Goal: Communication & Community: Answer question/provide support

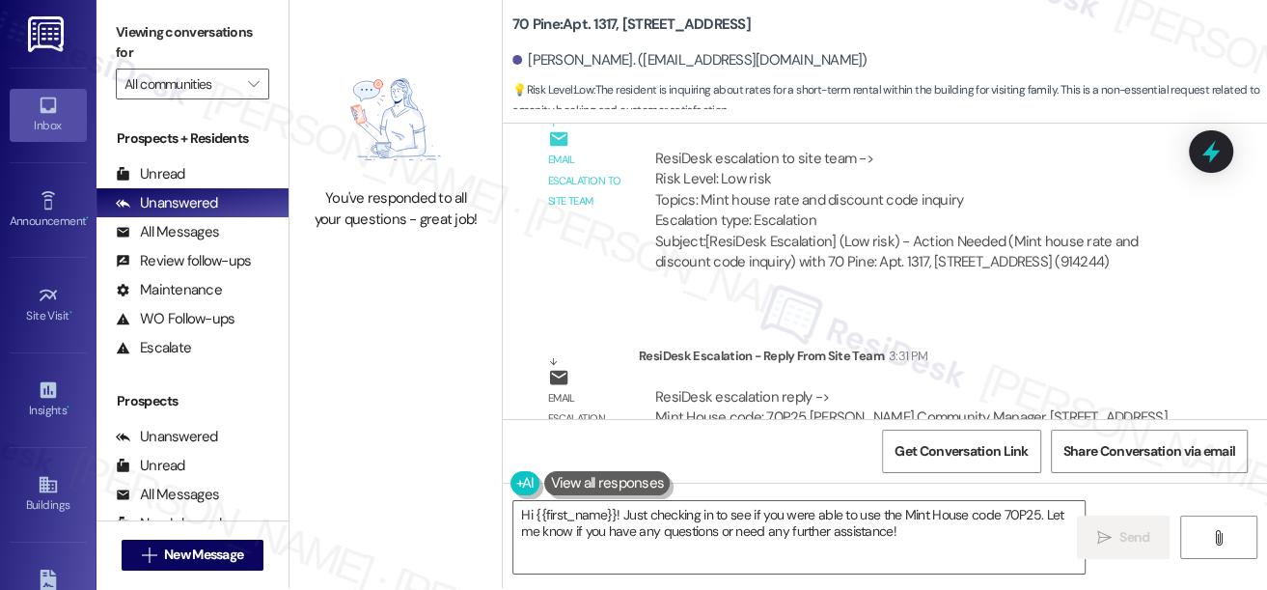
scroll to position [5114, 0]
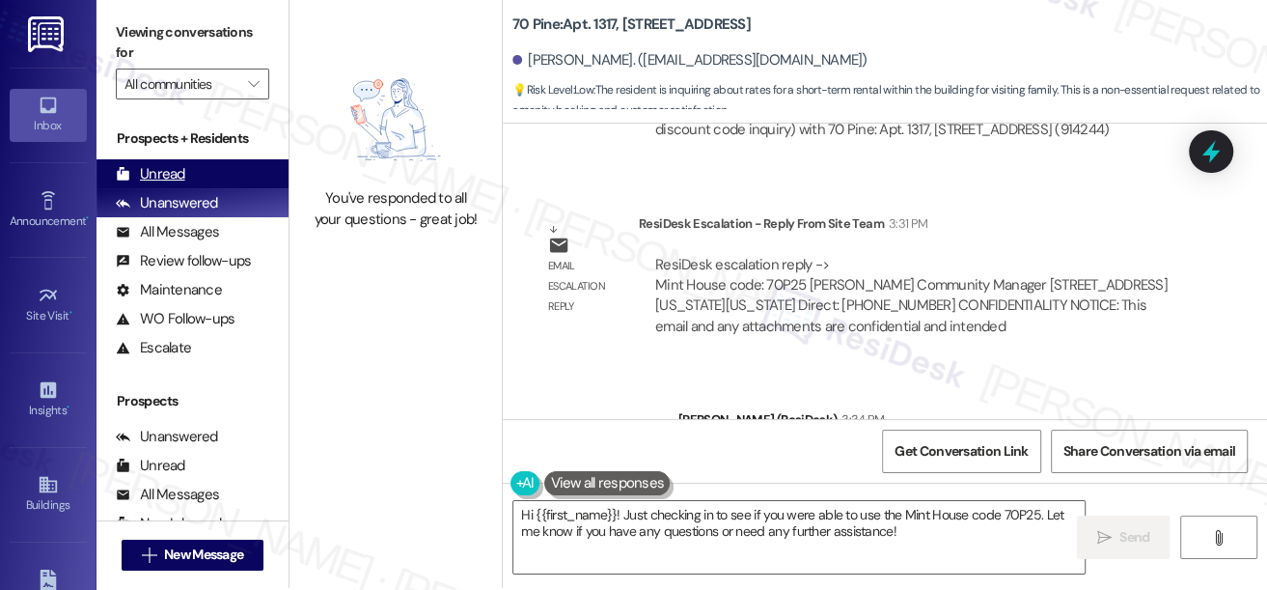
click at [181, 168] on div "Unread" at bounding box center [150, 174] width 69 height 20
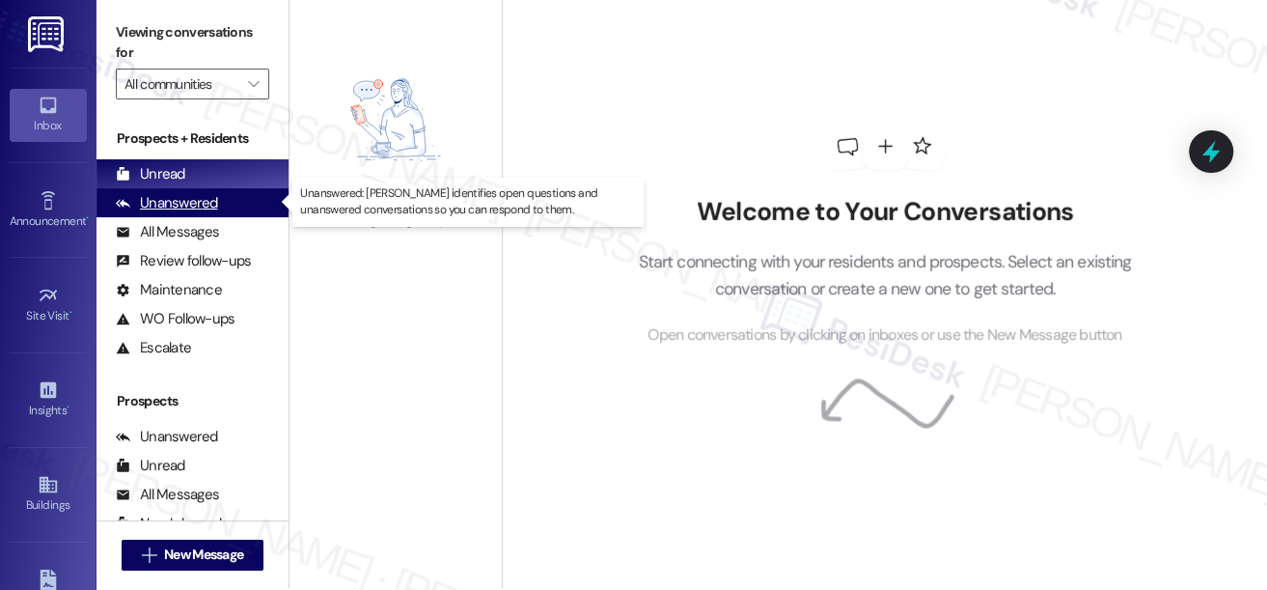
click at [183, 200] on div "Unanswered" at bounding box center [167, 203] width 102 height 20
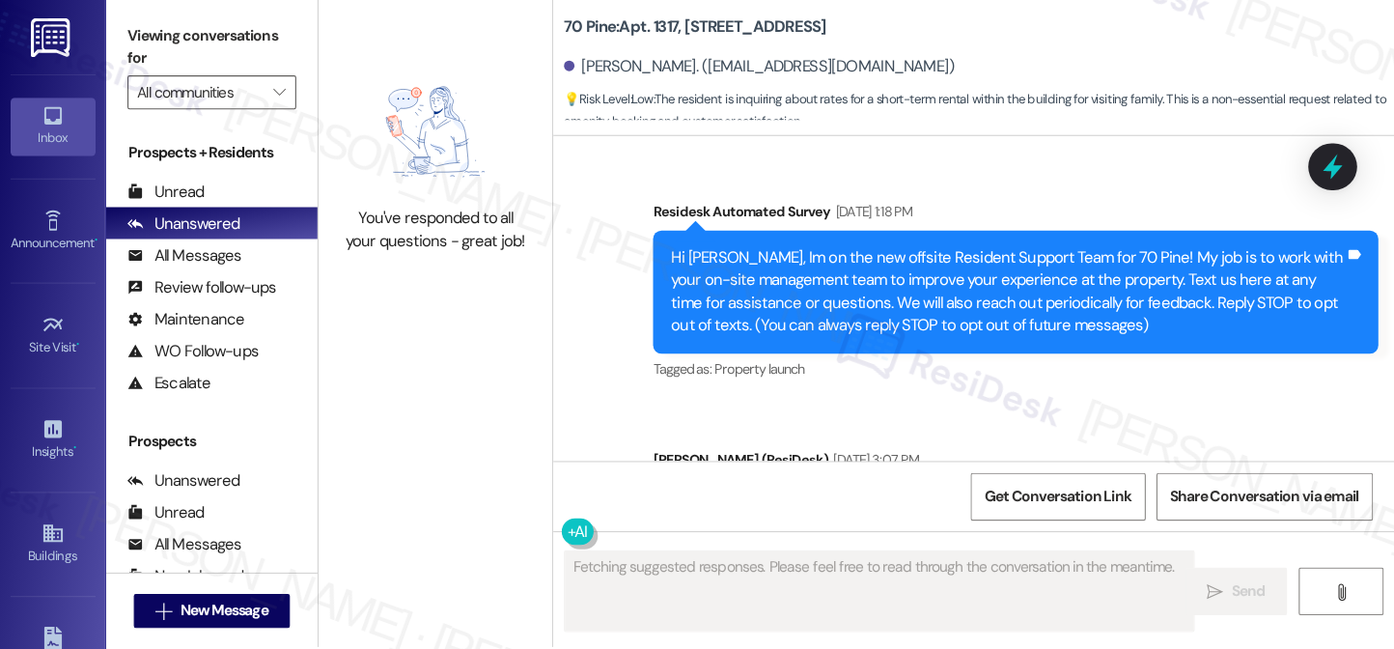
scroll to position [0, 0]
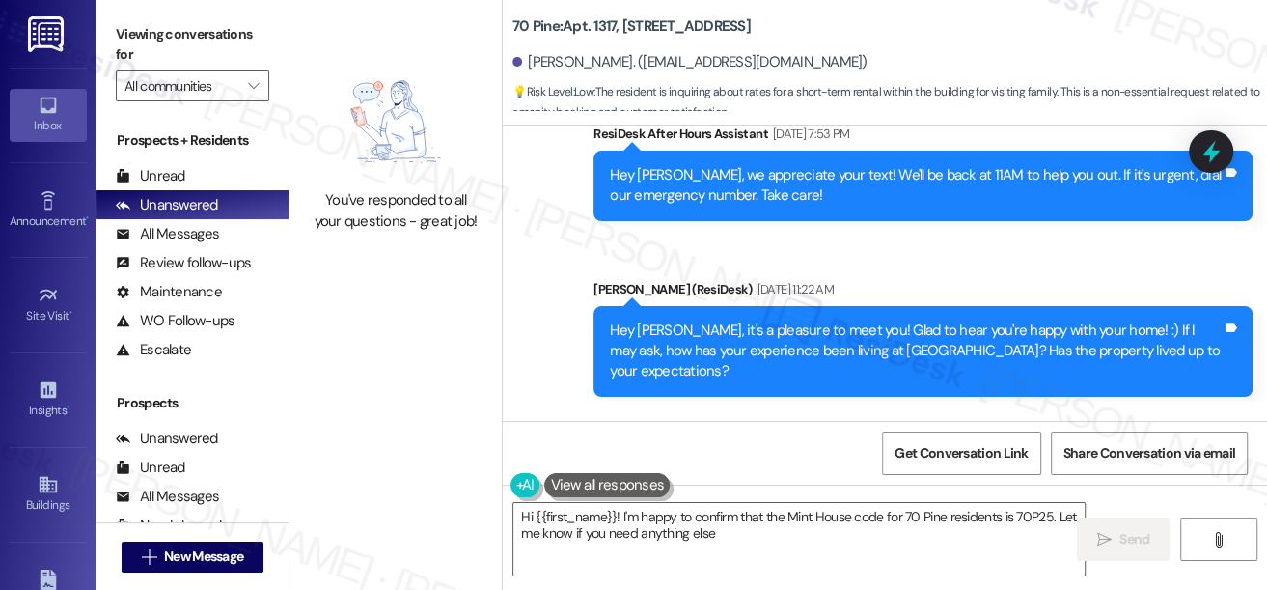
type textarea "Hi {{first_name}}! I'm happy to confirm that the Mint House code for 70 Pine re…"
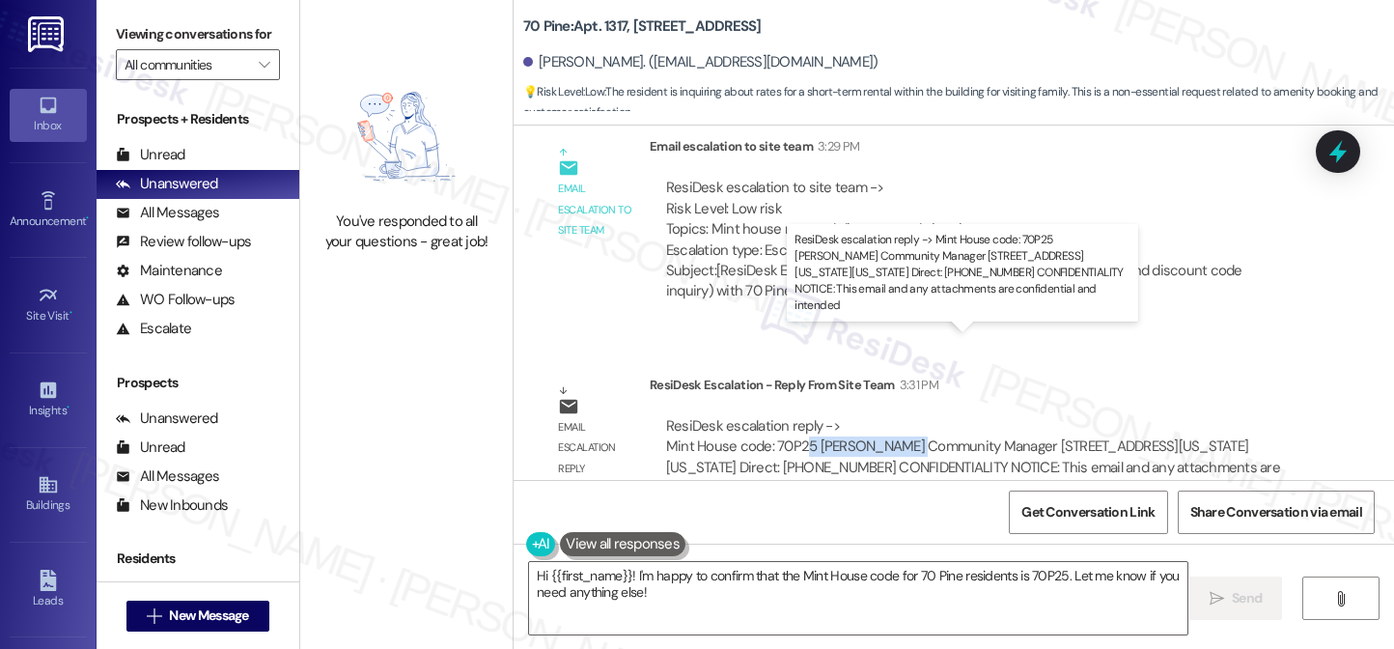
drag, startPoint x: 791, startPoint y: 358, endPoint x: 901, endPoint y: 363, distance: 110.1
click at [901, 416] on div "ResiDesk escalation reply -> Mint House code: 70P25 [PERSON_NAME] Community Man…" at bounding box center [973, 456] width 614 height 81
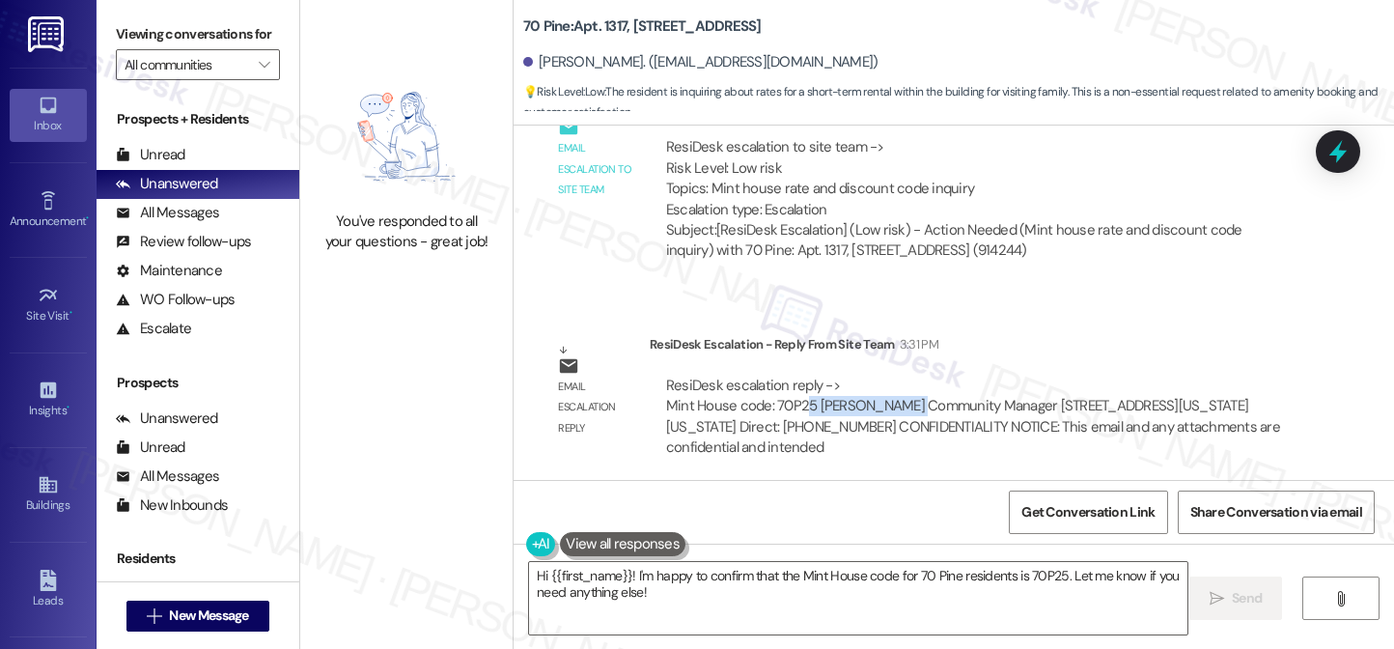
scroll to position [4726, 0]
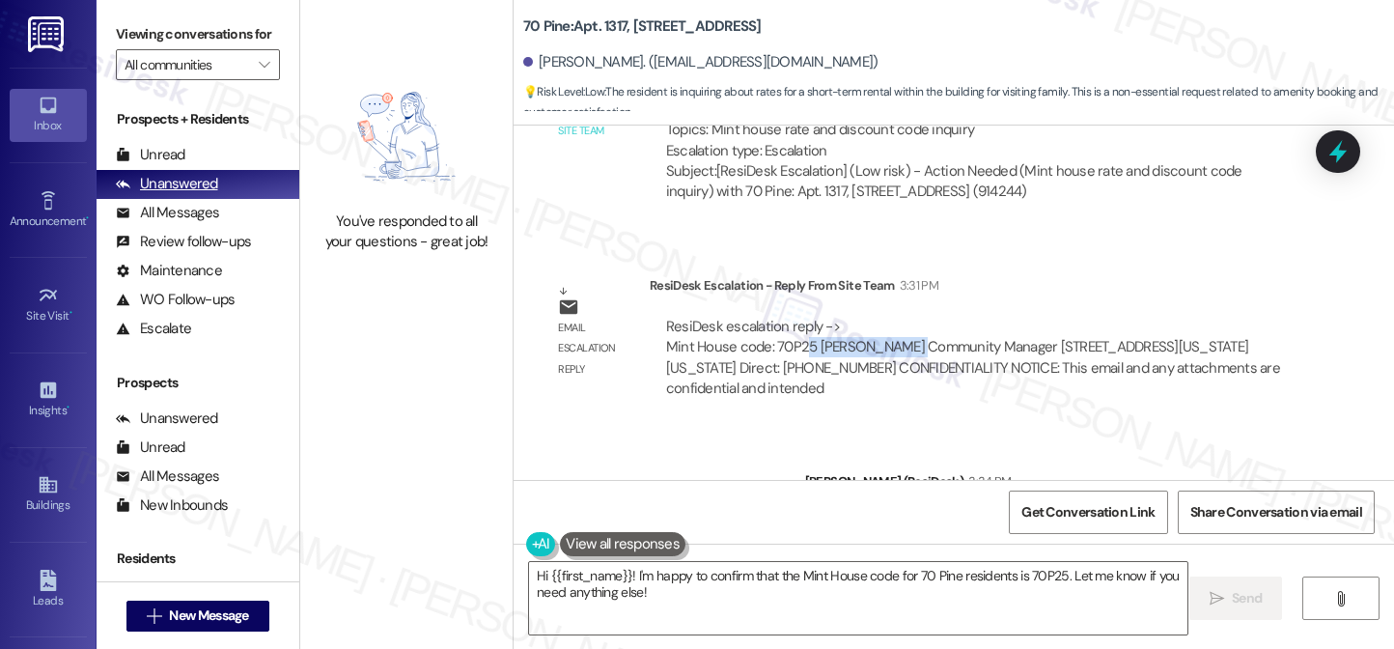
click at [200, 193] on div "Unanswered (0)" at bounding box center [198, 184] width 203 height 29
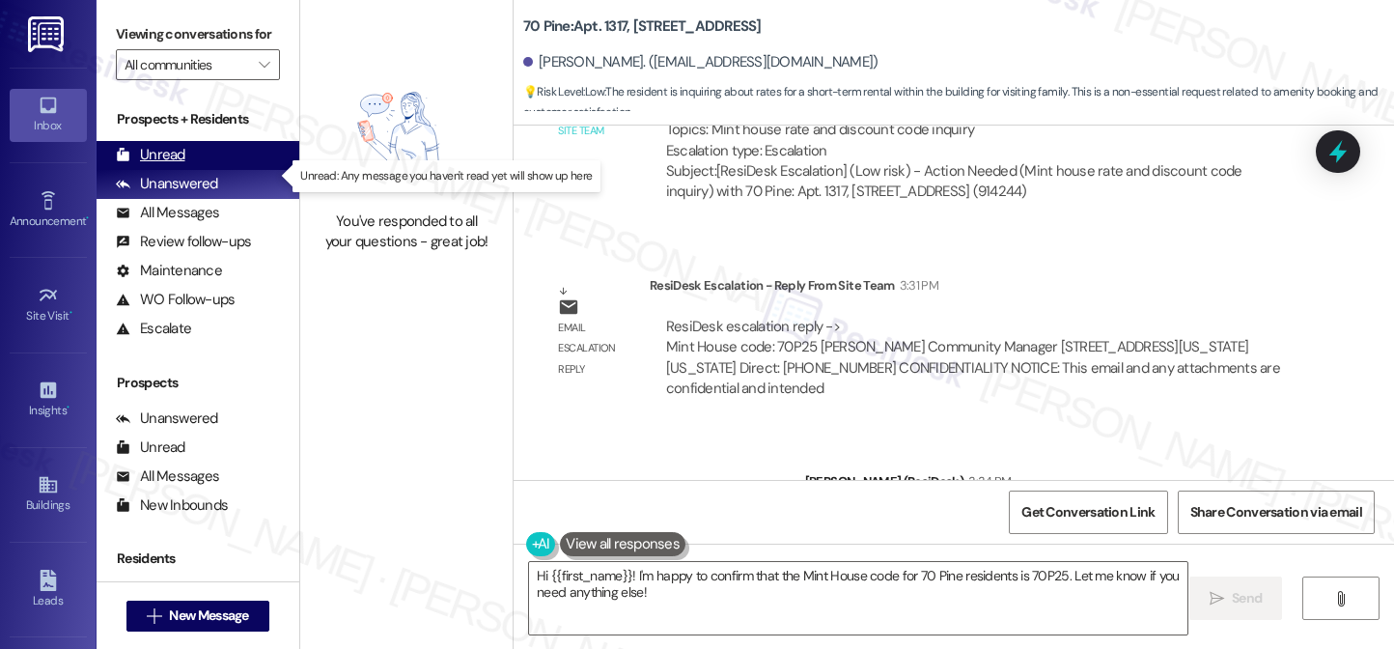
click at [194, 170] on div "Unread (0)" at bounding box center [198, 155] width 203 height 29
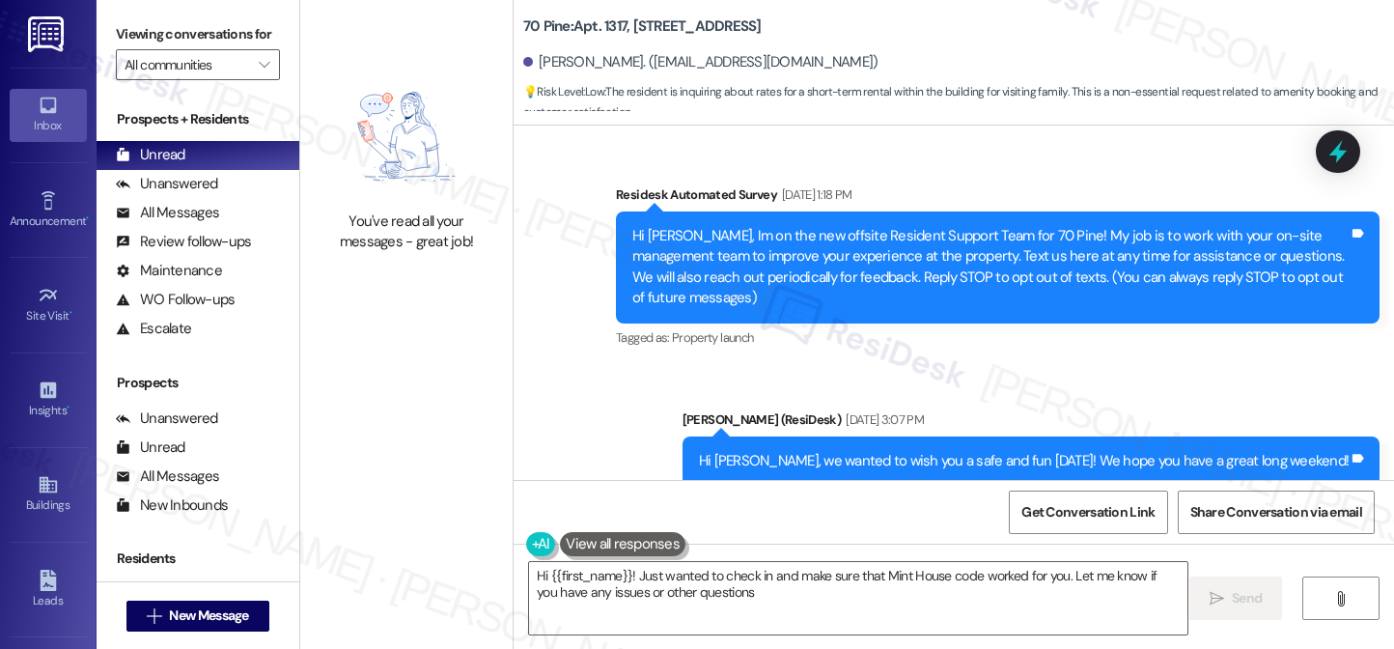
type textarea "Hi {{first_name}}! Just wanted to check in and make sure that Mint House code w…"
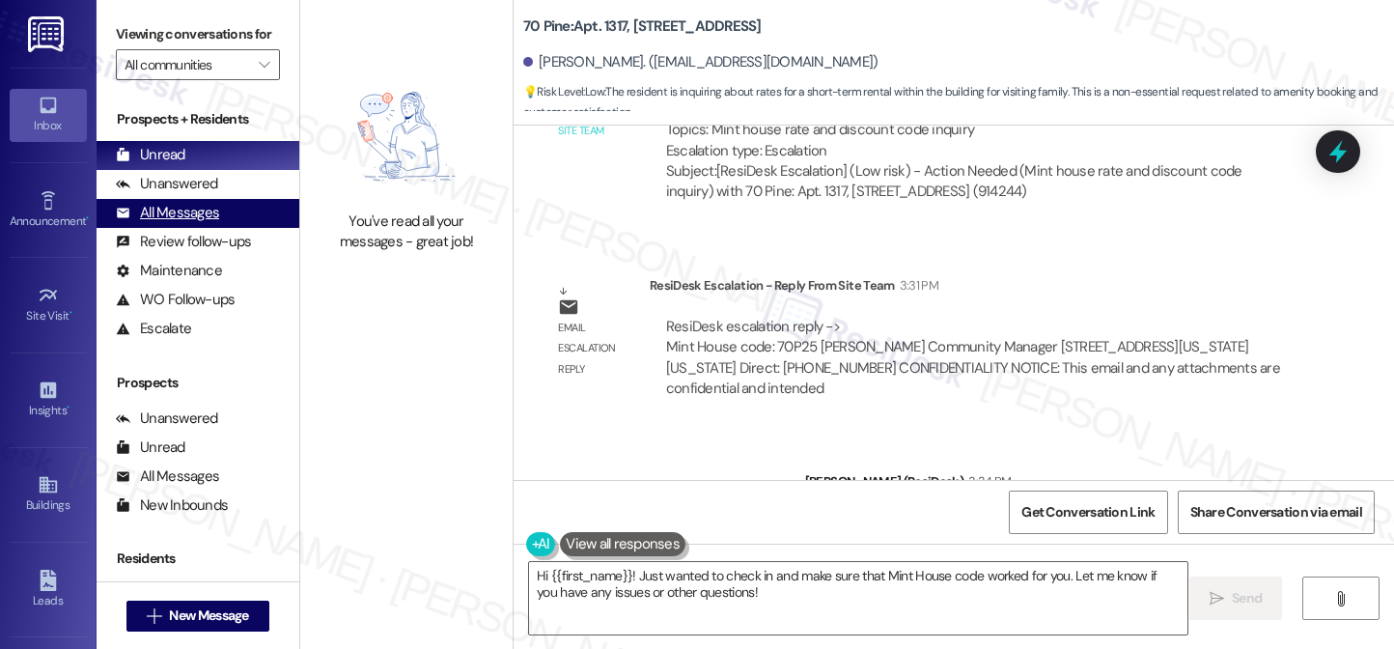
click at [195, 223] on div "All Messages" at bounding box center [167, 213] width 103 height 20
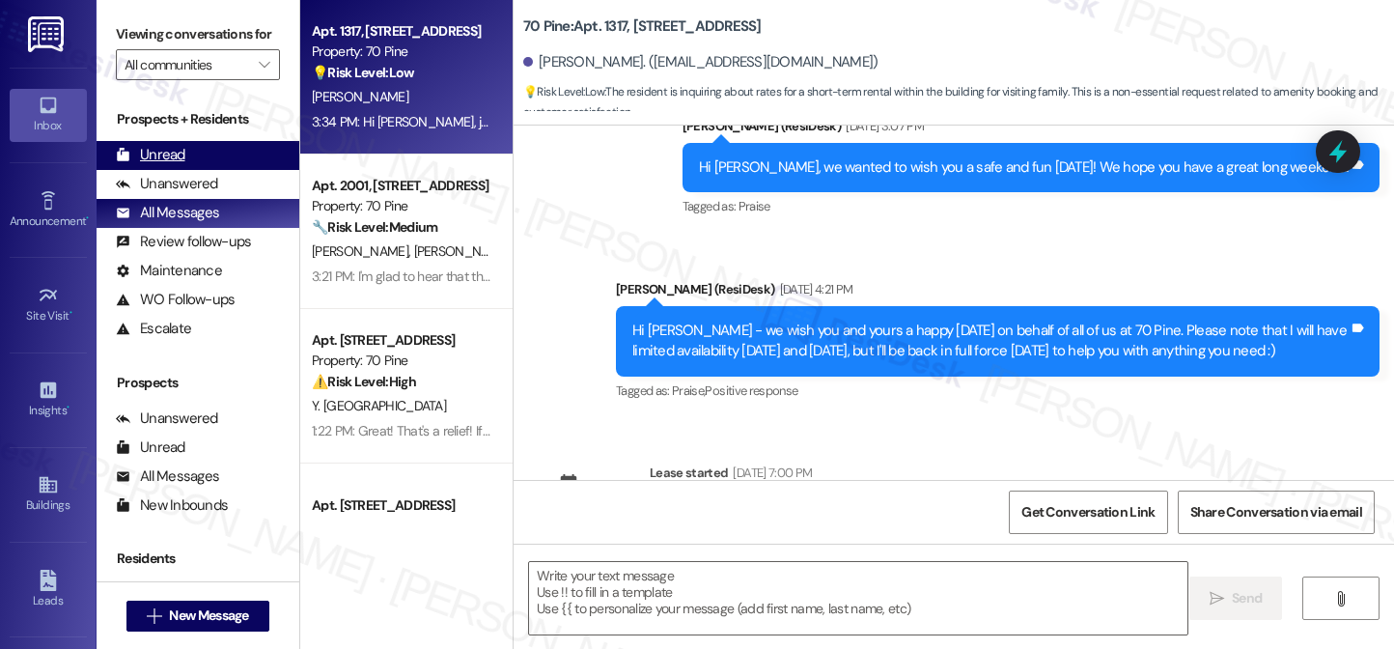
click at [209, 166] on div "Unread (0)" at bounding box center [198, 155] width 203 height 29
type textarea "Fetching suggested responses. Please feel free to read through the conversation…"
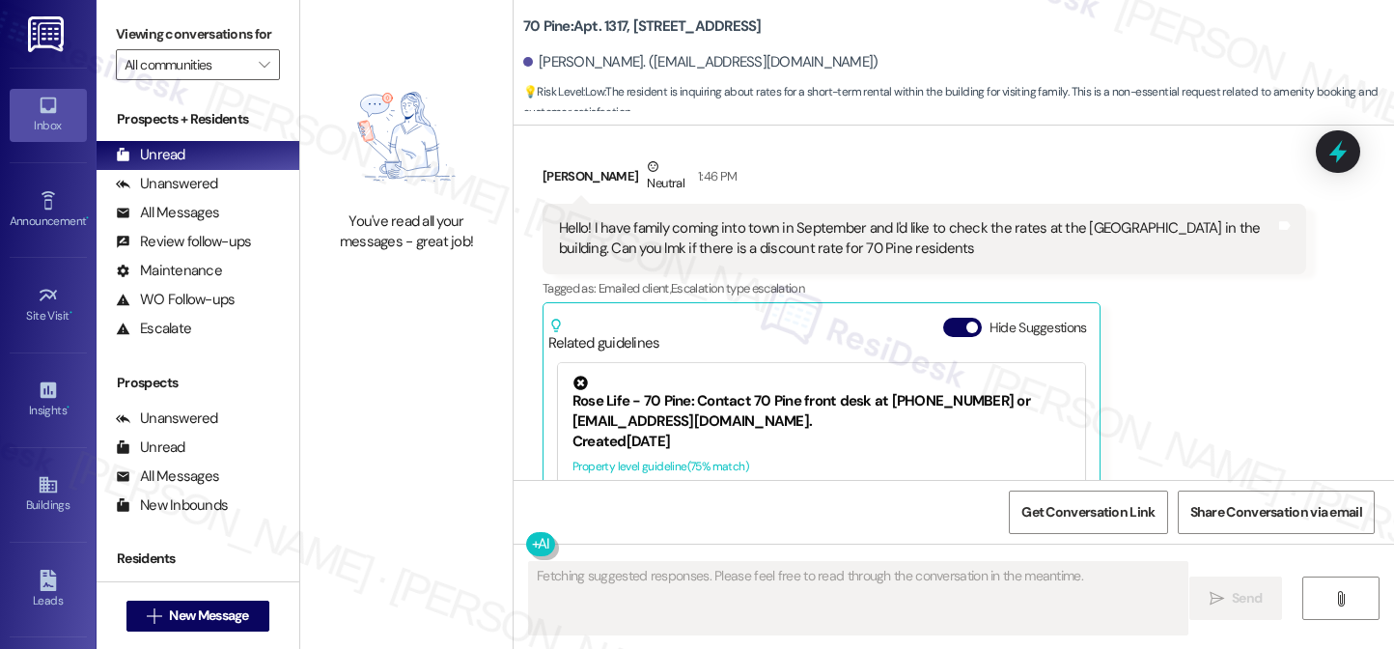
scroll to position [3973, 0]
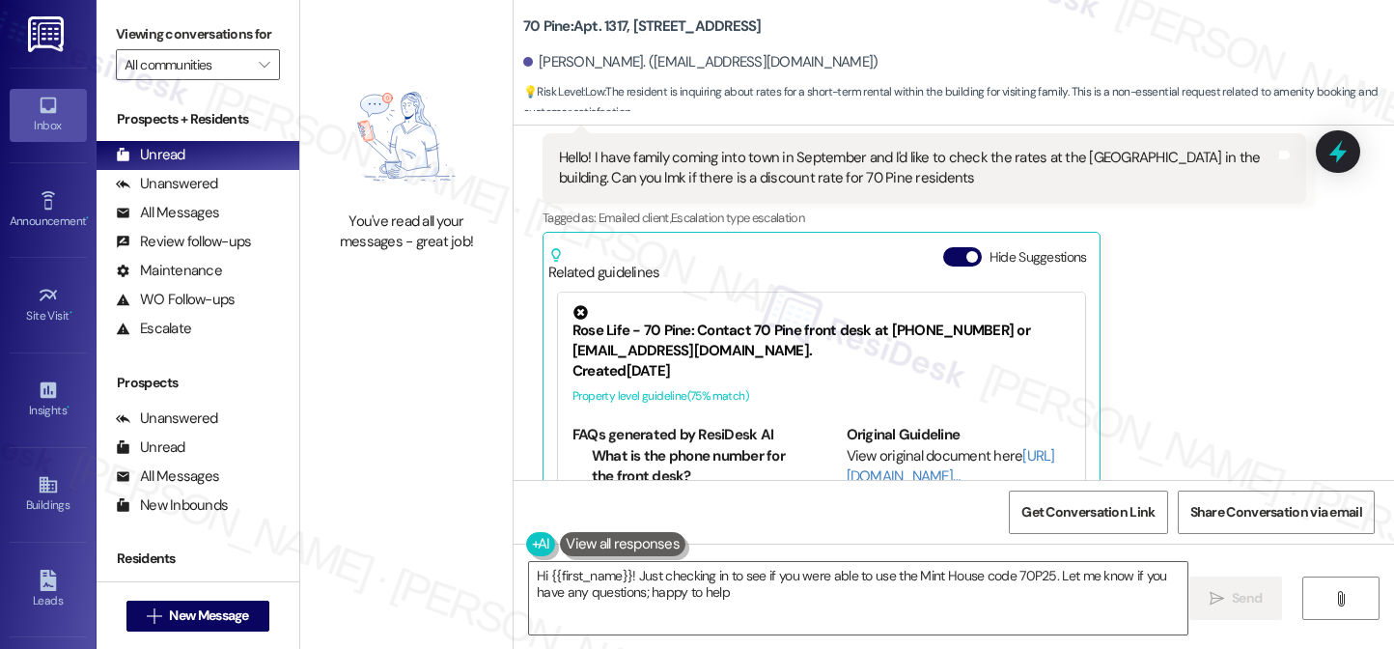
type textarea "Hi {{first_name}}! Just checking in to see if you were able to use the Mint Hou…"
click at [180, 194] on div "Unanswered" at bounding box center [167, 184] width 102 height 20
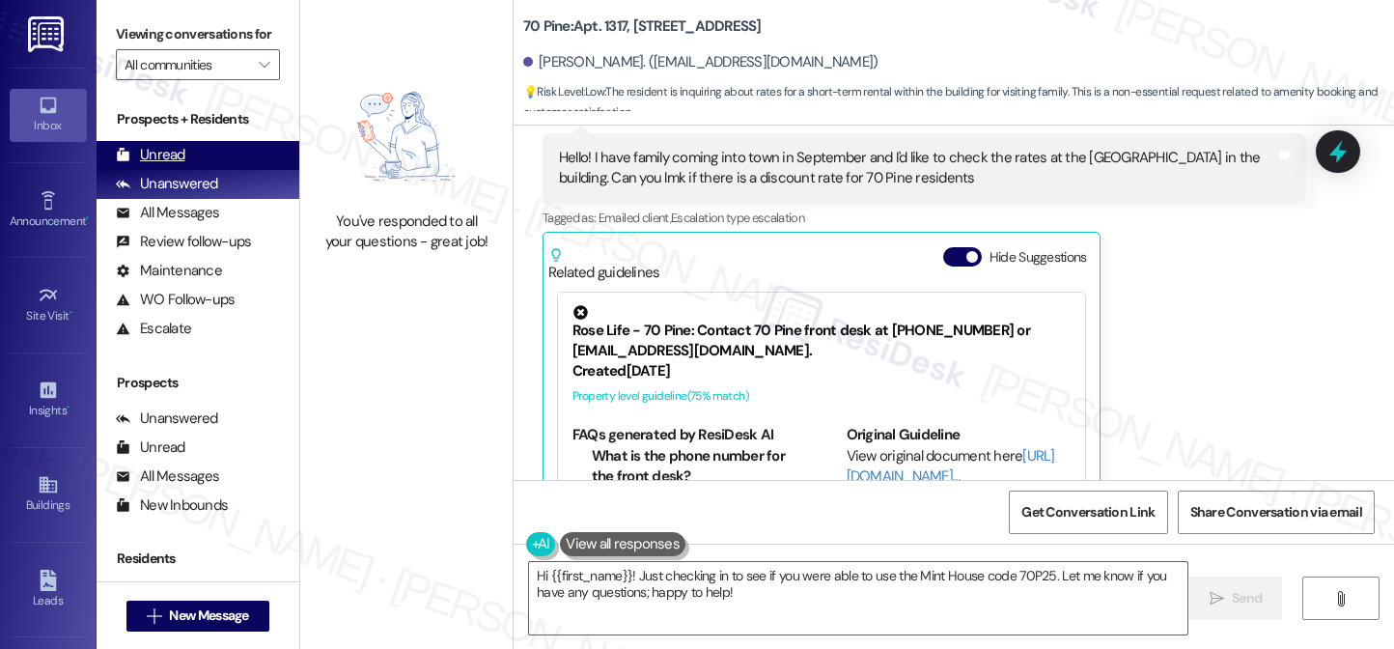
click at [216, 170] on div "Unread (0)" at bounding box center [198, 155] width 203 height 29
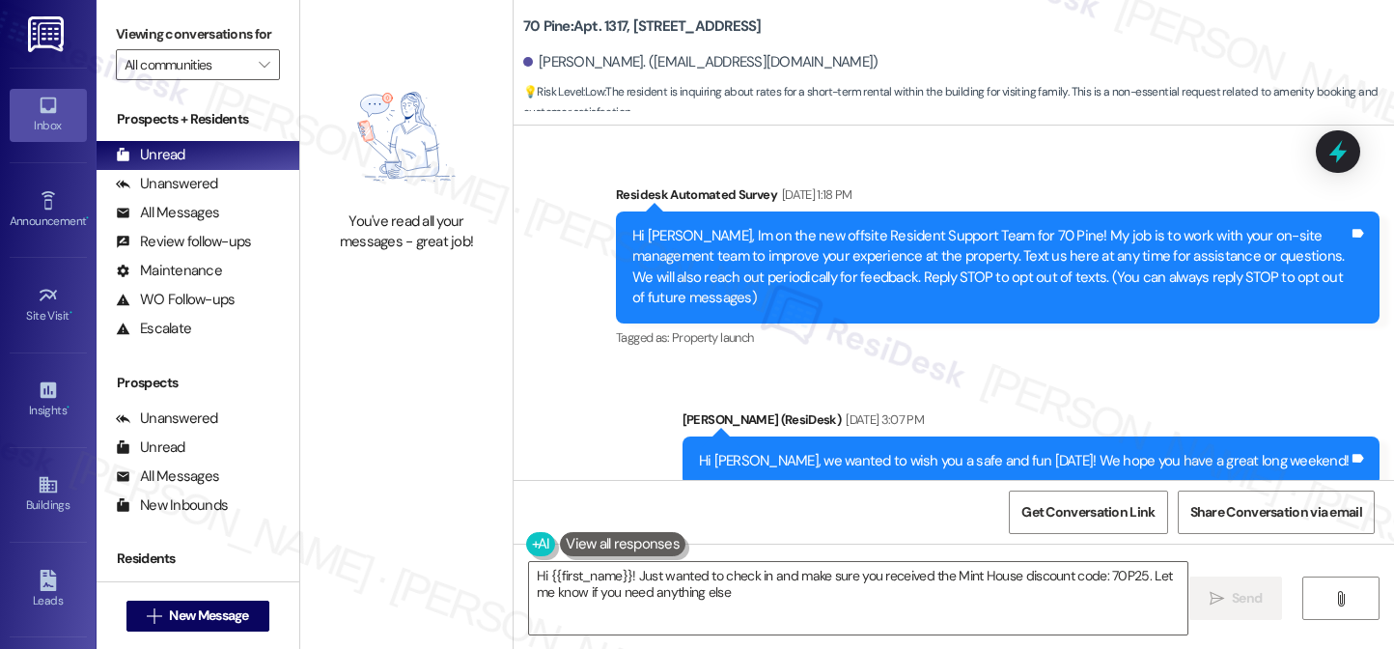
type textarea "Hi {{first_name}}! Just wanted to check in and make sure you received the Mint …"
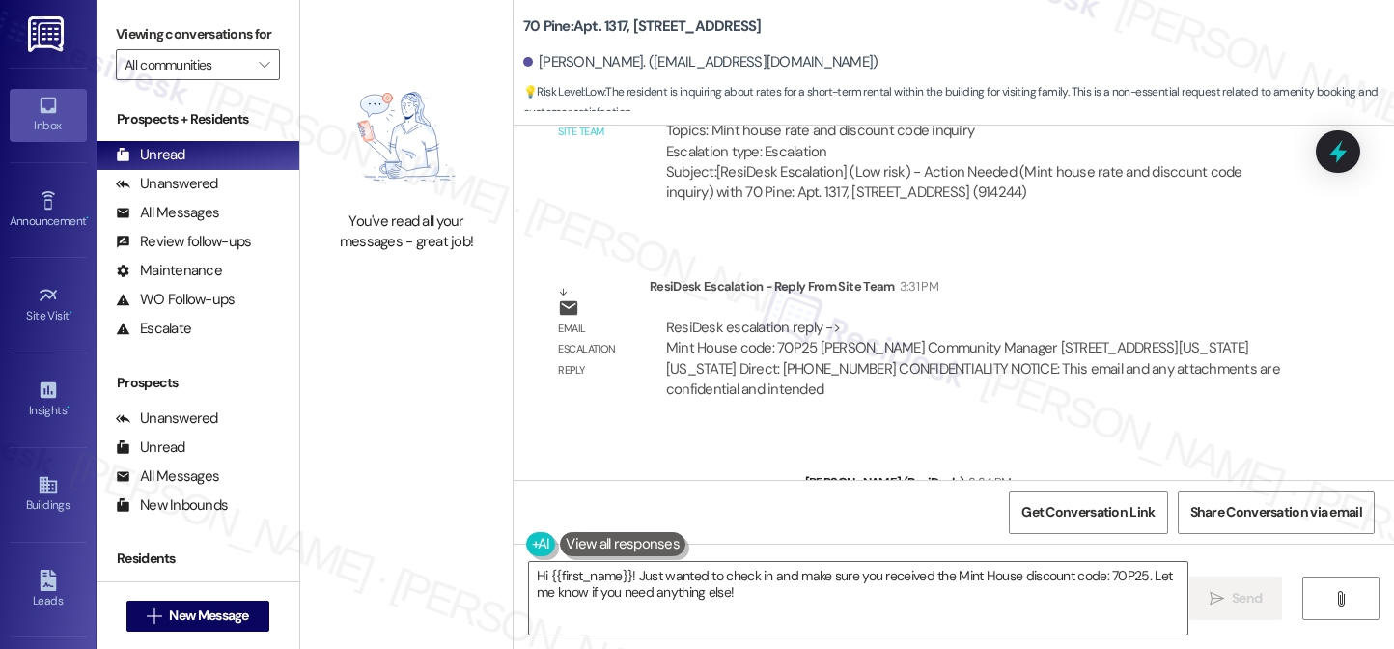
scroll to position [4726, 0]
